Goal: Information Seeking & Learning: Learn about a topic

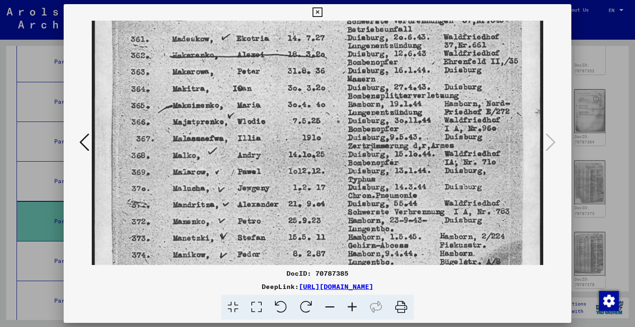
scroll to position [219, 0]
drag, startPoint x: 235, startPoint y: 128, endPoint x: 235, endPoint y: 146, distance: 17.8
click at [235, 146] on img at bounding box center [318, 119] width 452 height 635
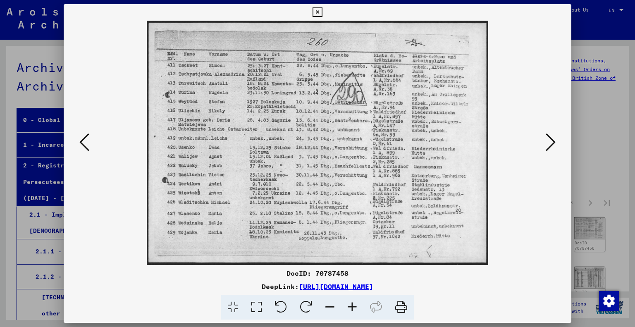
scroll to position [83, 0]
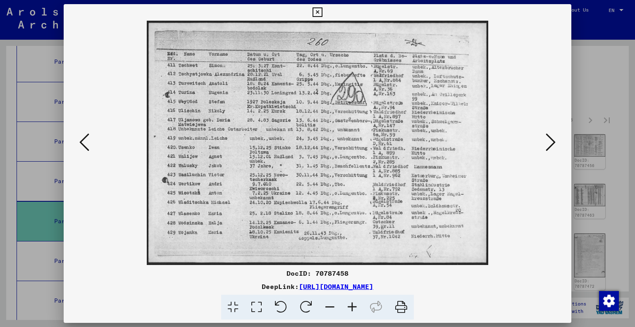
click at [94, 142] on img at bounding box center [318, 143] width 452 height 244
click at [90, 142] on button at bounding box center [84, 143] width 15 height 24
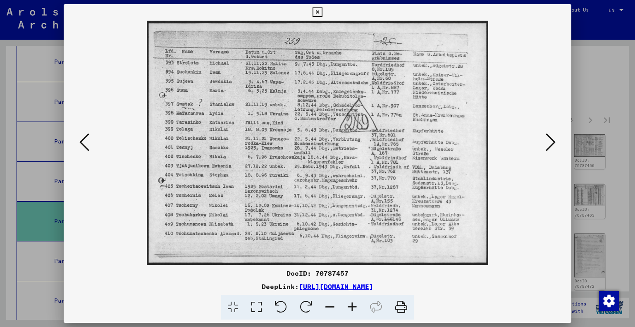
click at [89, 142] on button at bounding box center [84, 143] width 15 height 24
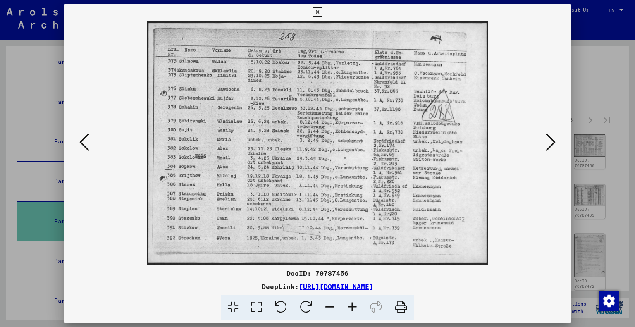
click at [89, 142] on button at bounding box center [84, 143] width 15 height 24
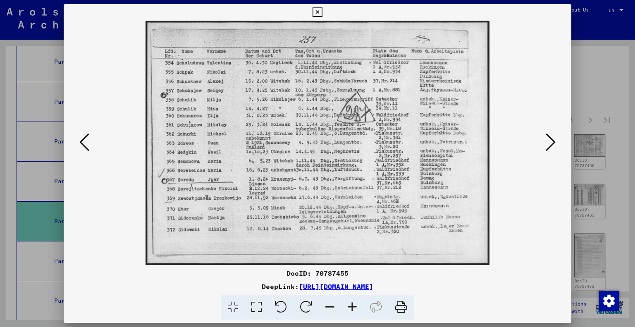
drag, startPoint x: 258, startPoint y: 302, endPoint x: 247, endPoint y: 278, distance: 26.1
click at [258, 302] on icon at bounding box center [257, 307] width 24 height 25
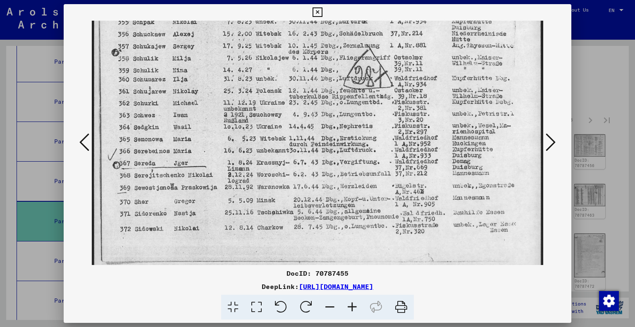
scroll to position [66, 0]
drag, startPoint x: 225, startPoint y: 188, endPoint x: 224, endPoint y: 163, distance: 24.4
click at [224, 163] on img at bounding box center [318, 115] width 452 height 321
